Goal: Use online tool/utility: Utilize a website feature to perform a specific function

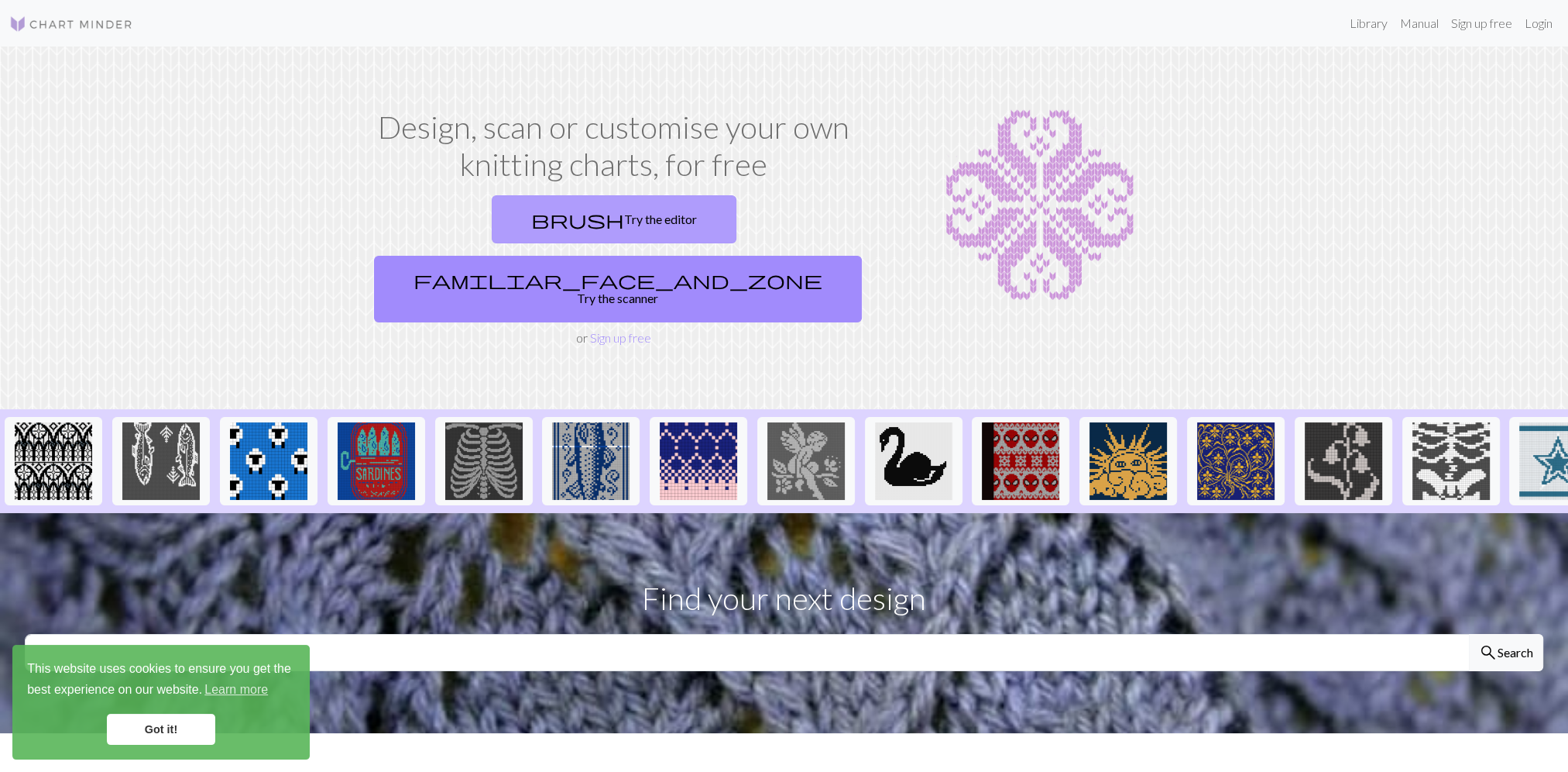
click at [514, 220] on link "brush Try the editor" at bounding box center [614, 219] width 245 height 48
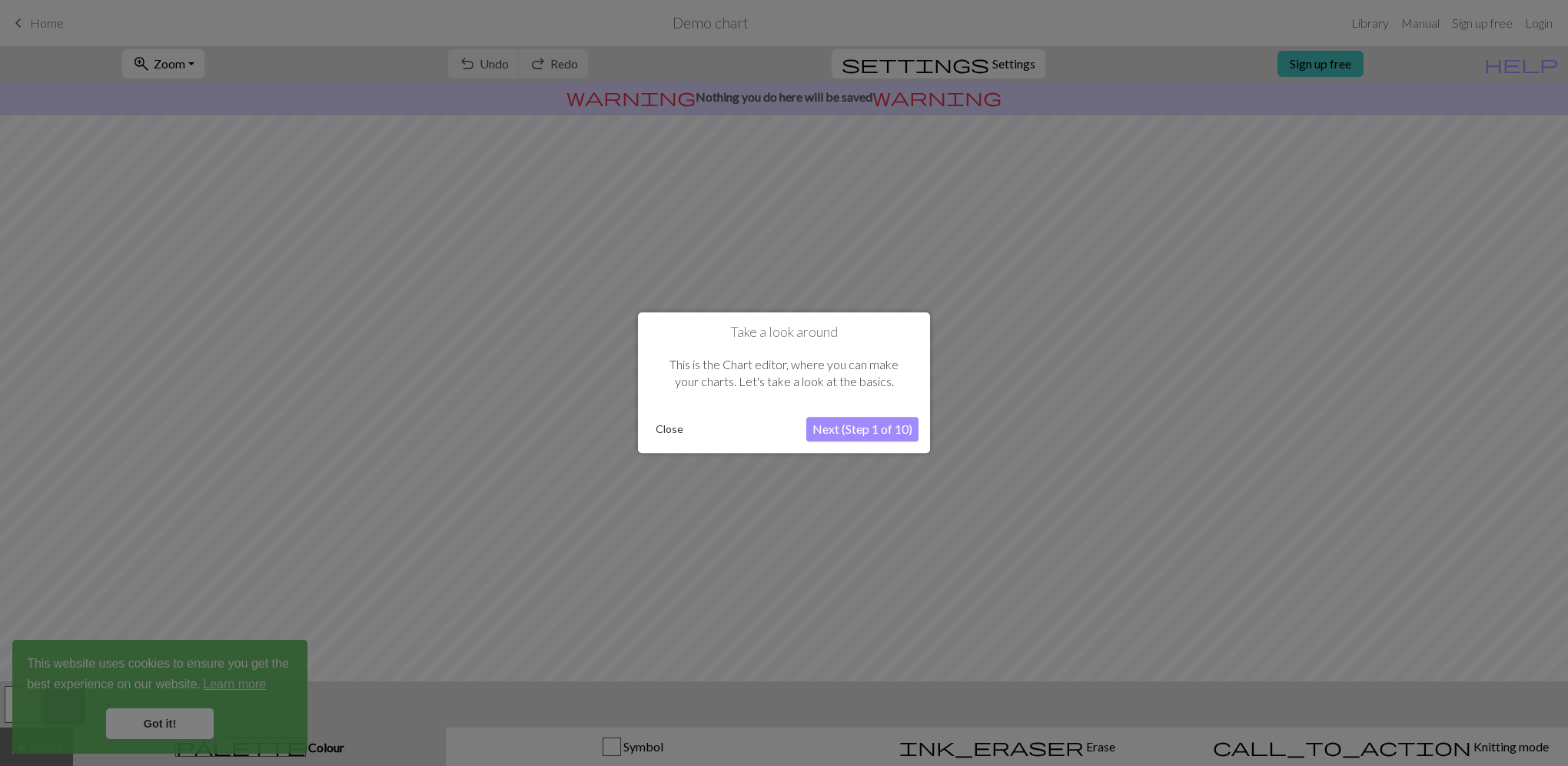
click at [674, 435] on button "Close" at bounding box center [669, 429] width 40 height 23
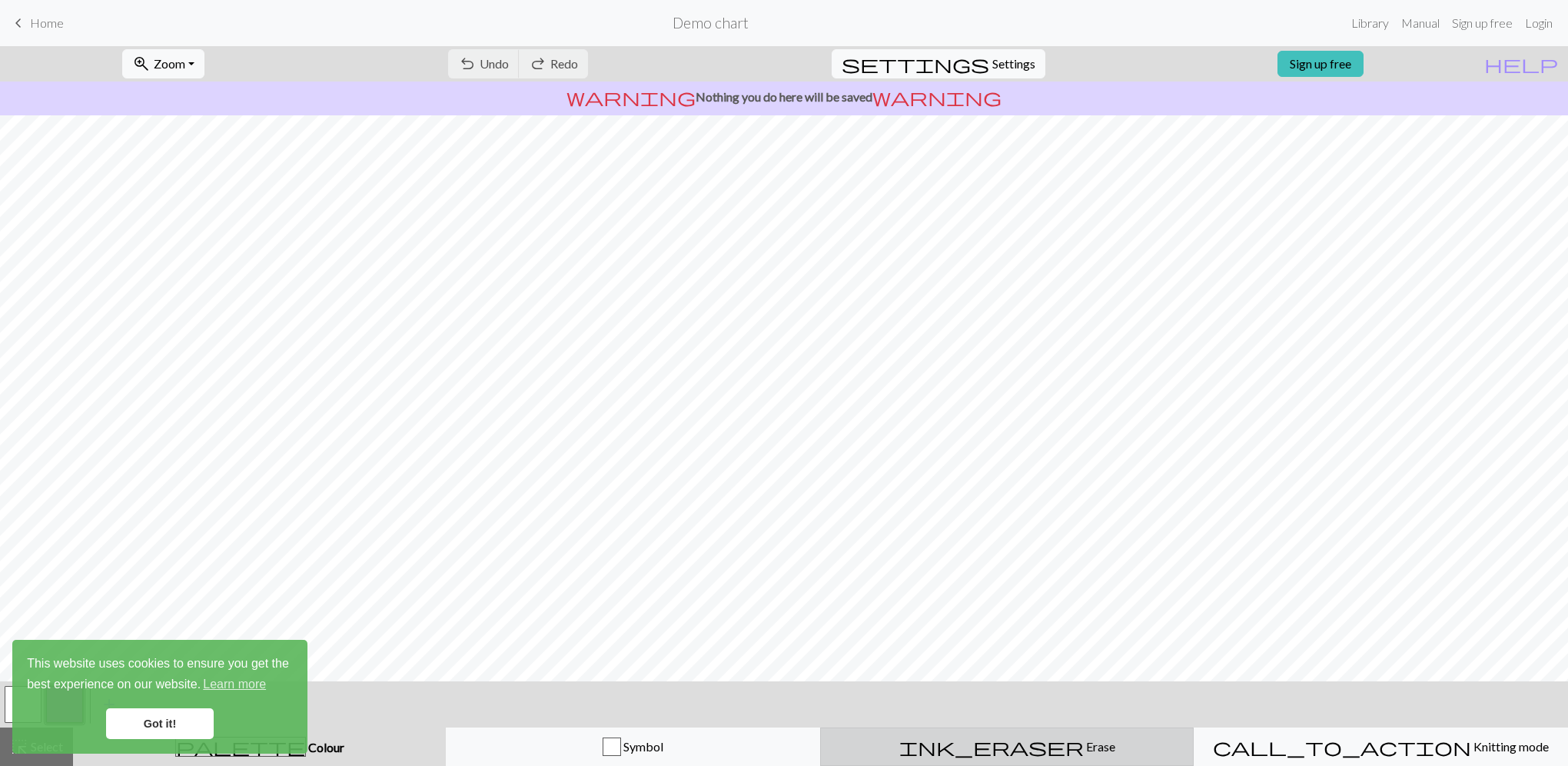
click at [1014, 735] on button "ink_eraser Erase Erase" at bounding box center [1007, 746] width 374 height 38
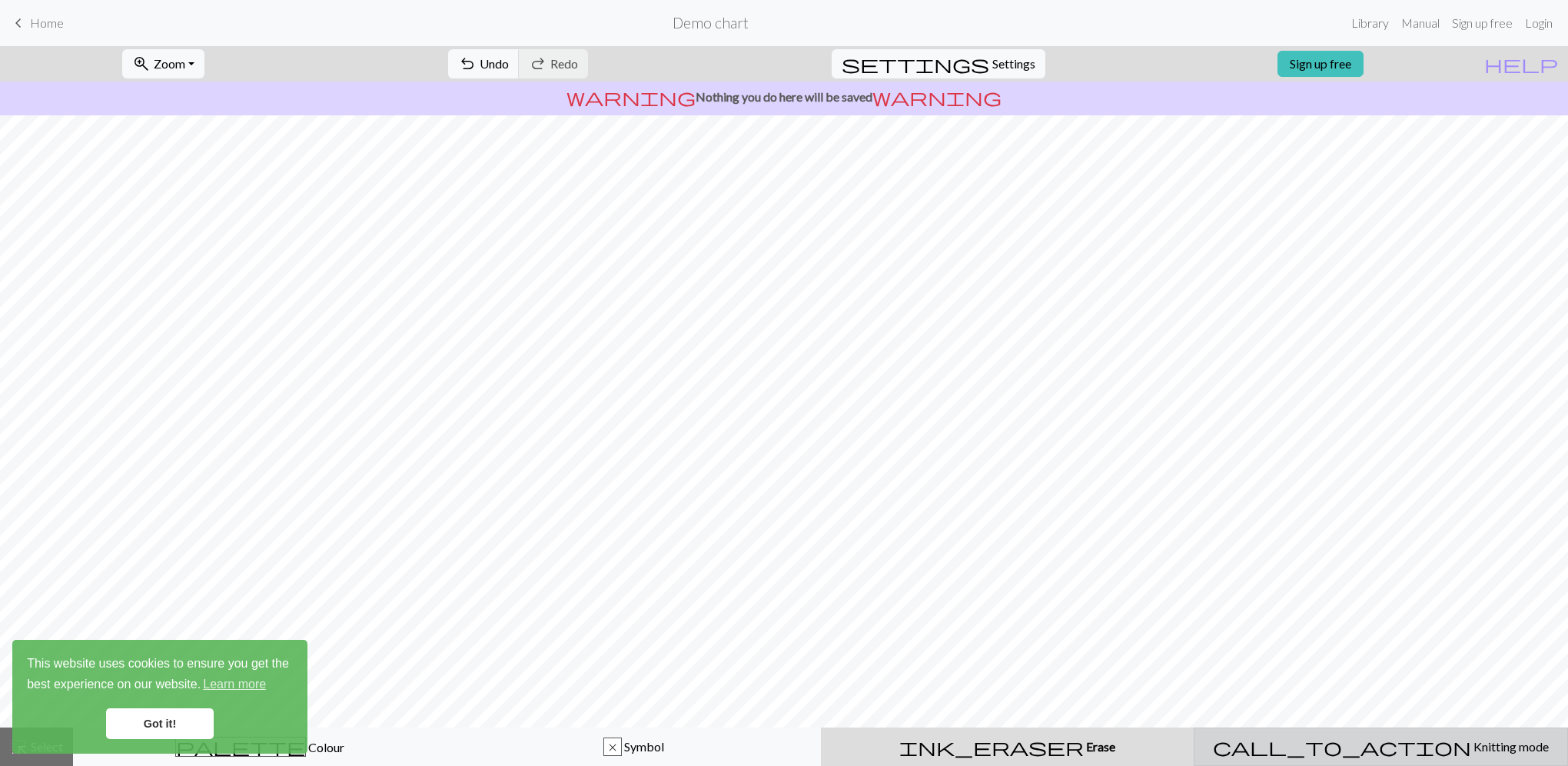
click at [1471, 743] on span "Knitting mode" at bounding box center [1509, 746] width 78 height 14
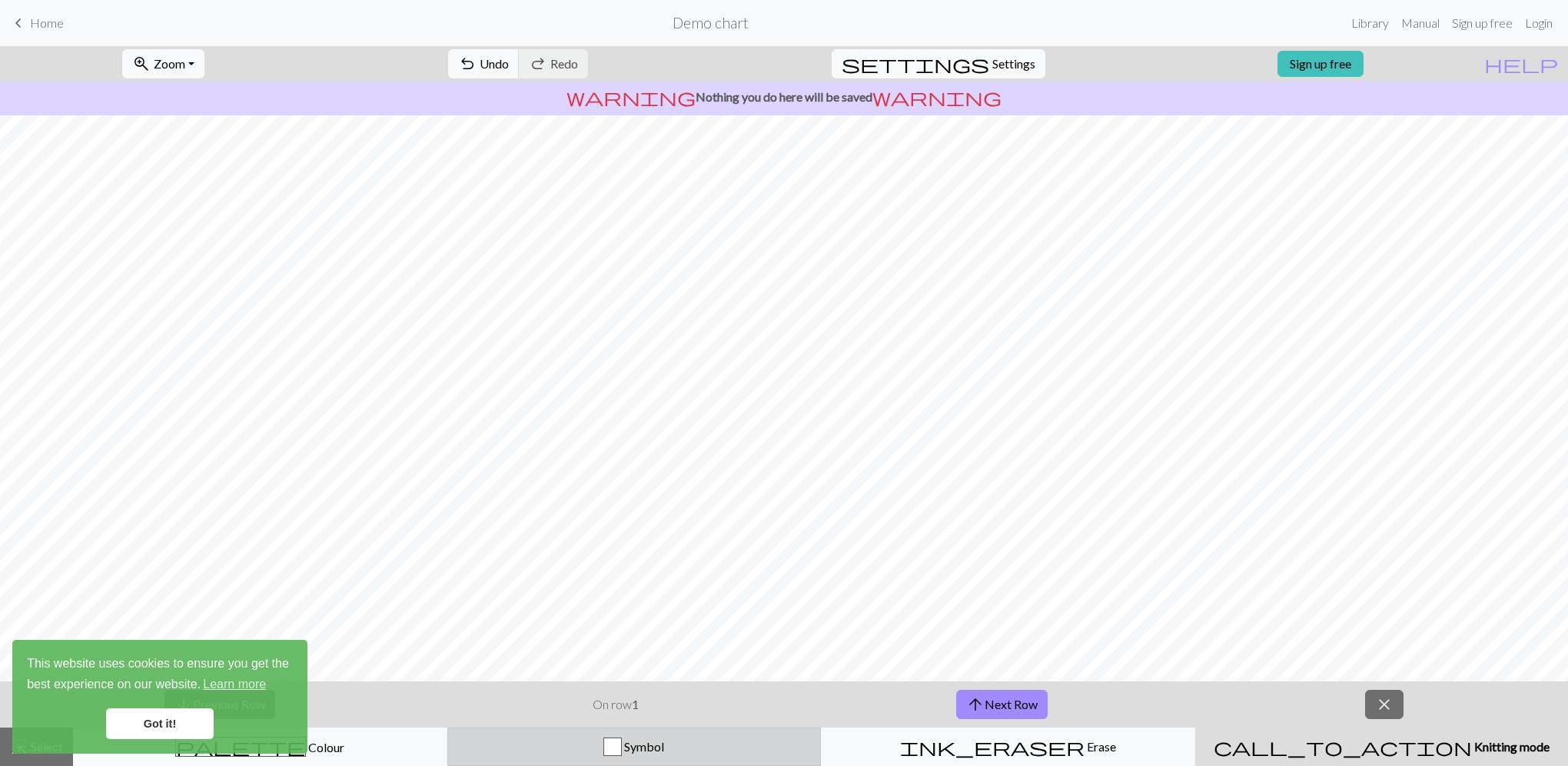
click at [769, 747] on div "Symbol" at bounding box center [635, 746] width 354 height 19
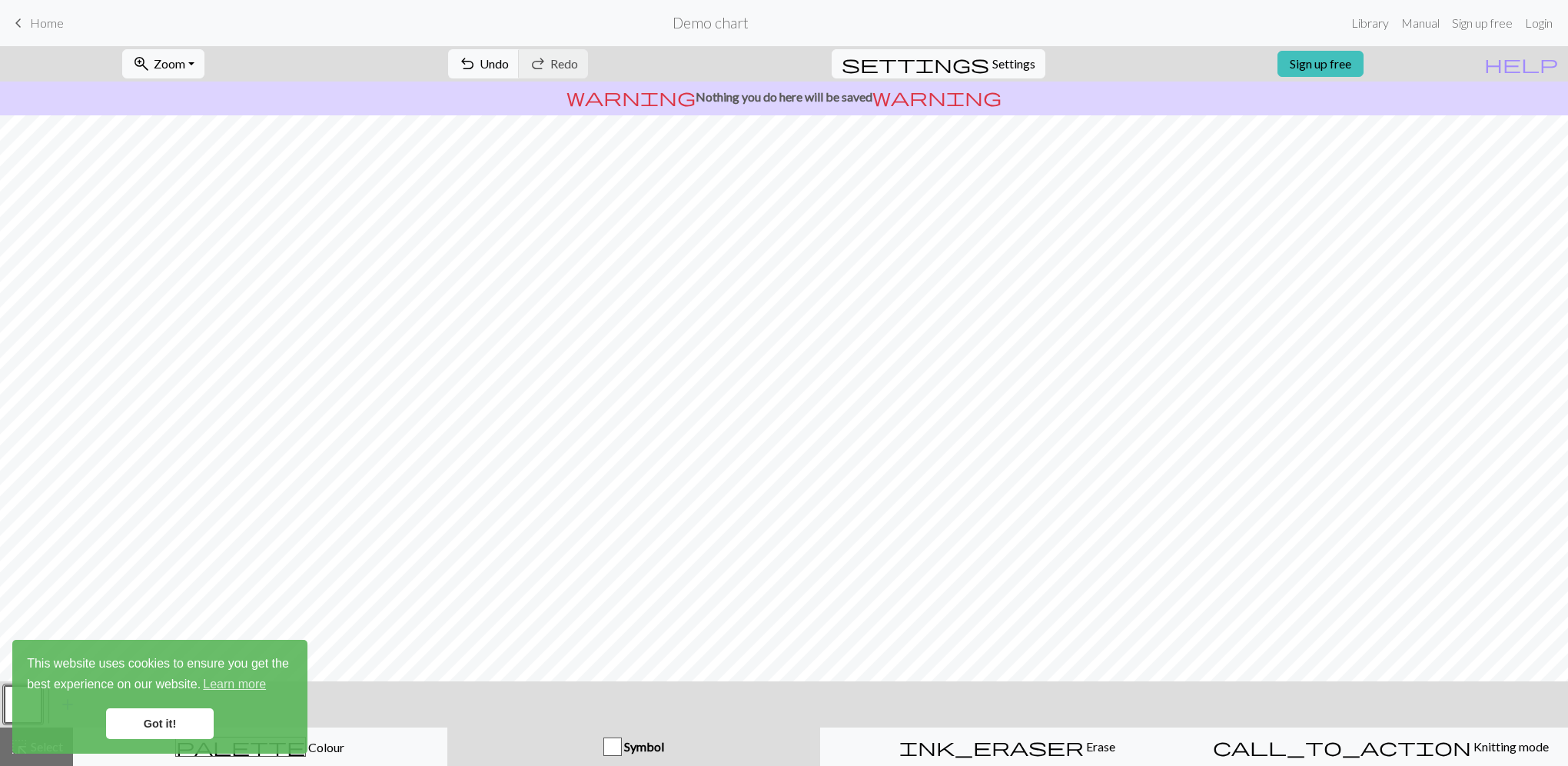
click at [655, 753] on div "Symbol" at bounding box center [634, 746] width 354 height 19
click at [621, 747] on div "button" at bounding box center [612, 746] width 19 height 19
click at [20, 27] on span "keyboard_arrow_left" at bounding box center [19, 22] width 19 height 21
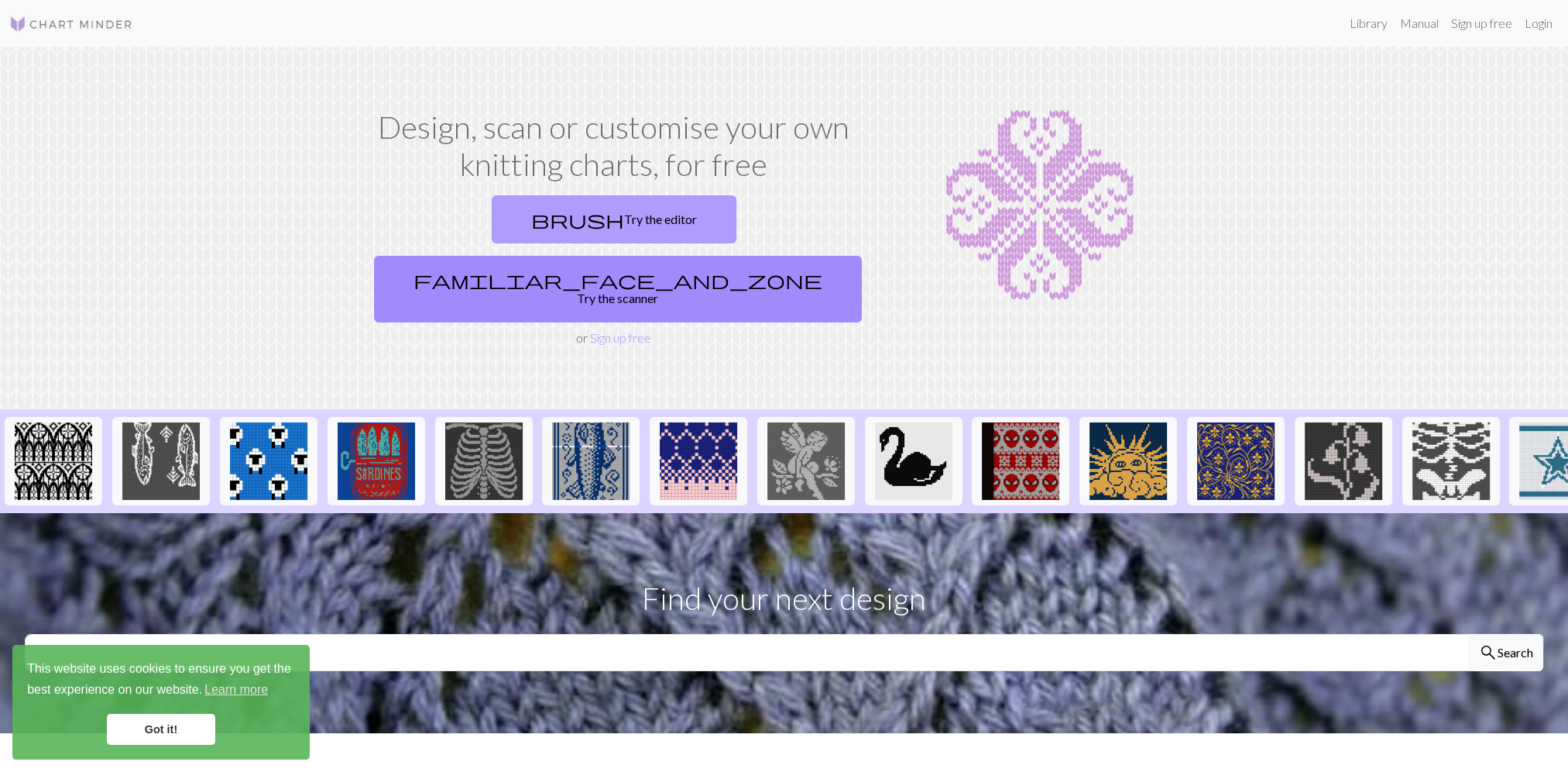
click at [492, 223] on link "brush Try the editor" at bounding box center [614, 219] width 245 height 48
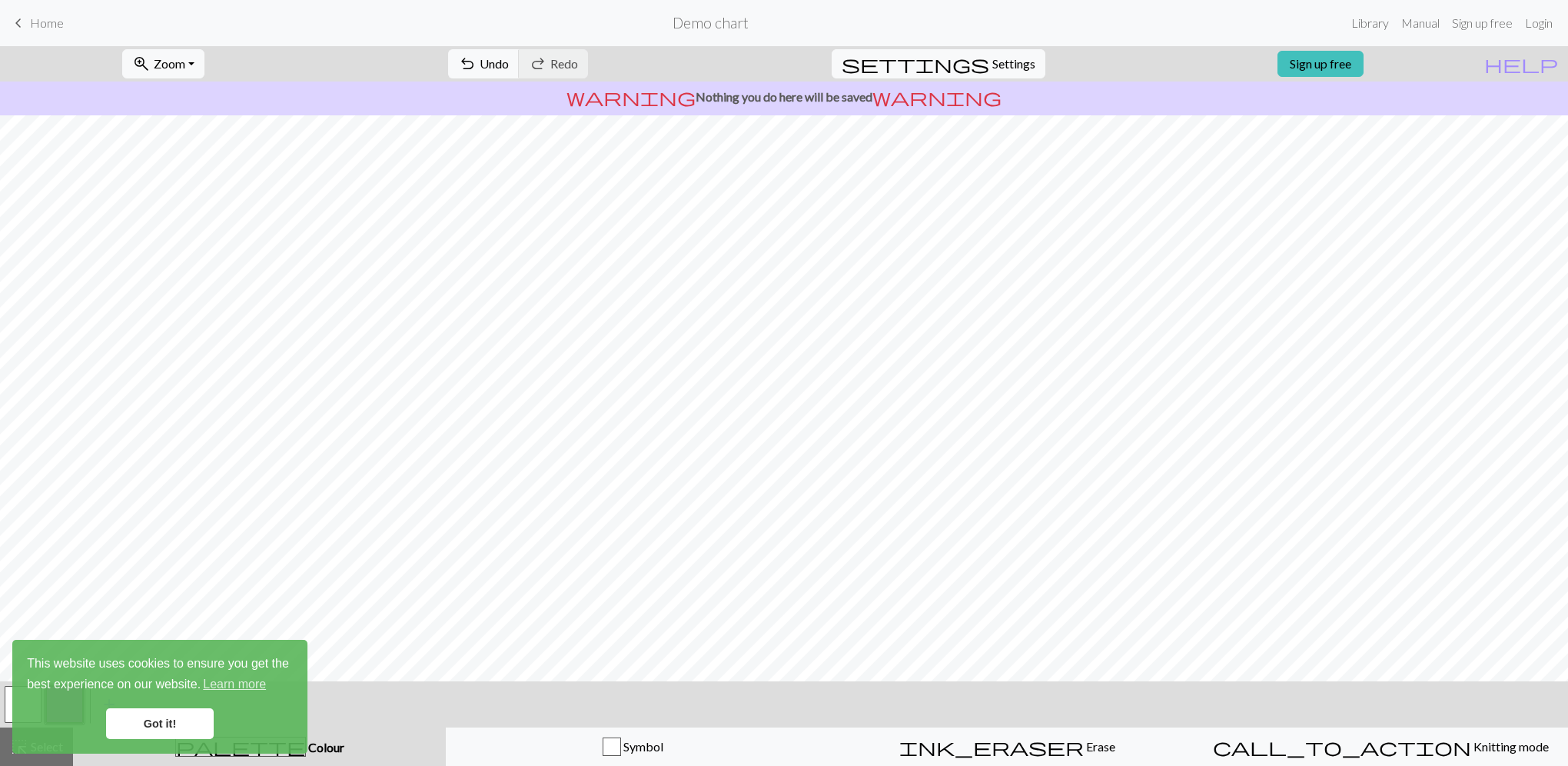
click at [20, 12] on span "keyboard_arrow_left" at bounding box center [19, 22] width 19 height 21
